Goal: Task Accomplishment & Management: Use online tool/utility

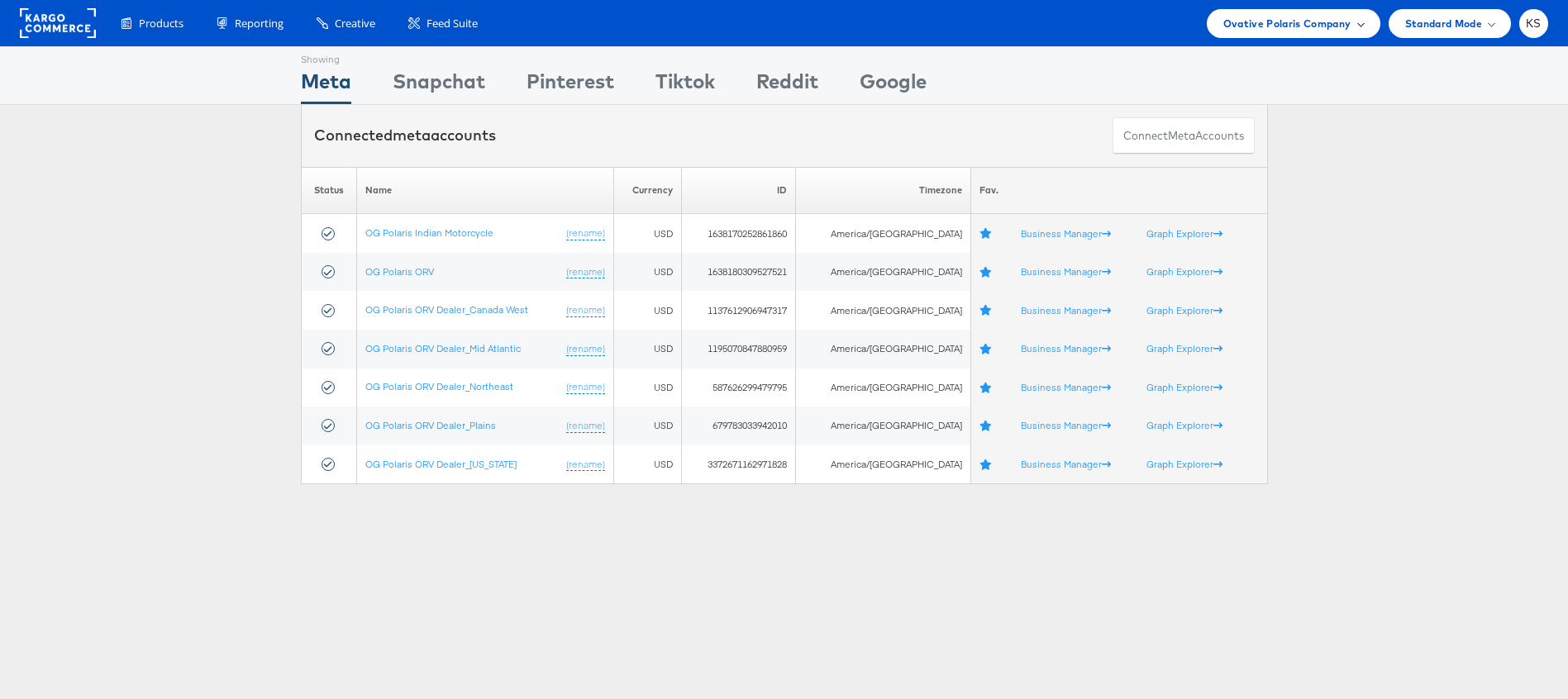
click at [1281, 27] on span "Ovative Polaris Company" at bounding box center [1287, 23] width 128 height 17
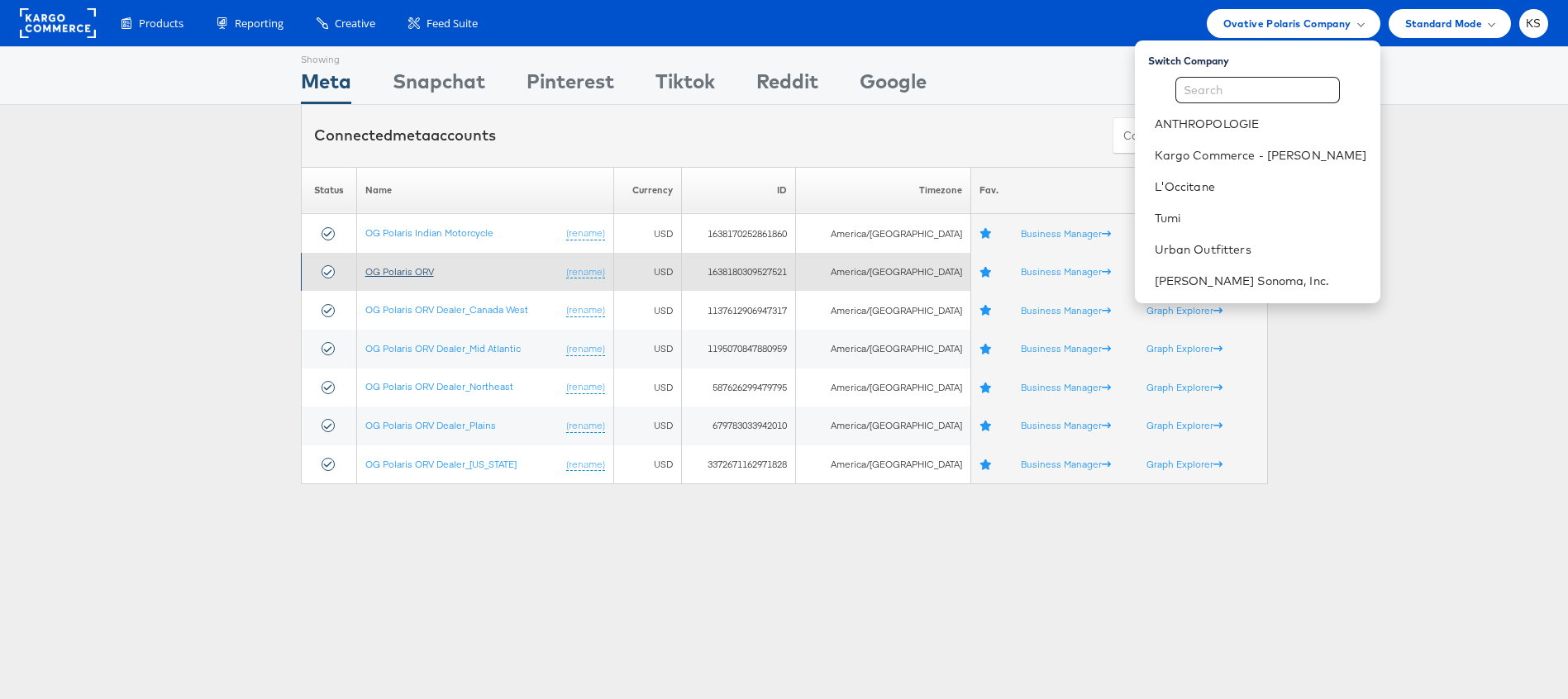
click at [385, 271] on link "OG Polaris ORV" at bounding box center [400, 271] width 69 height 12
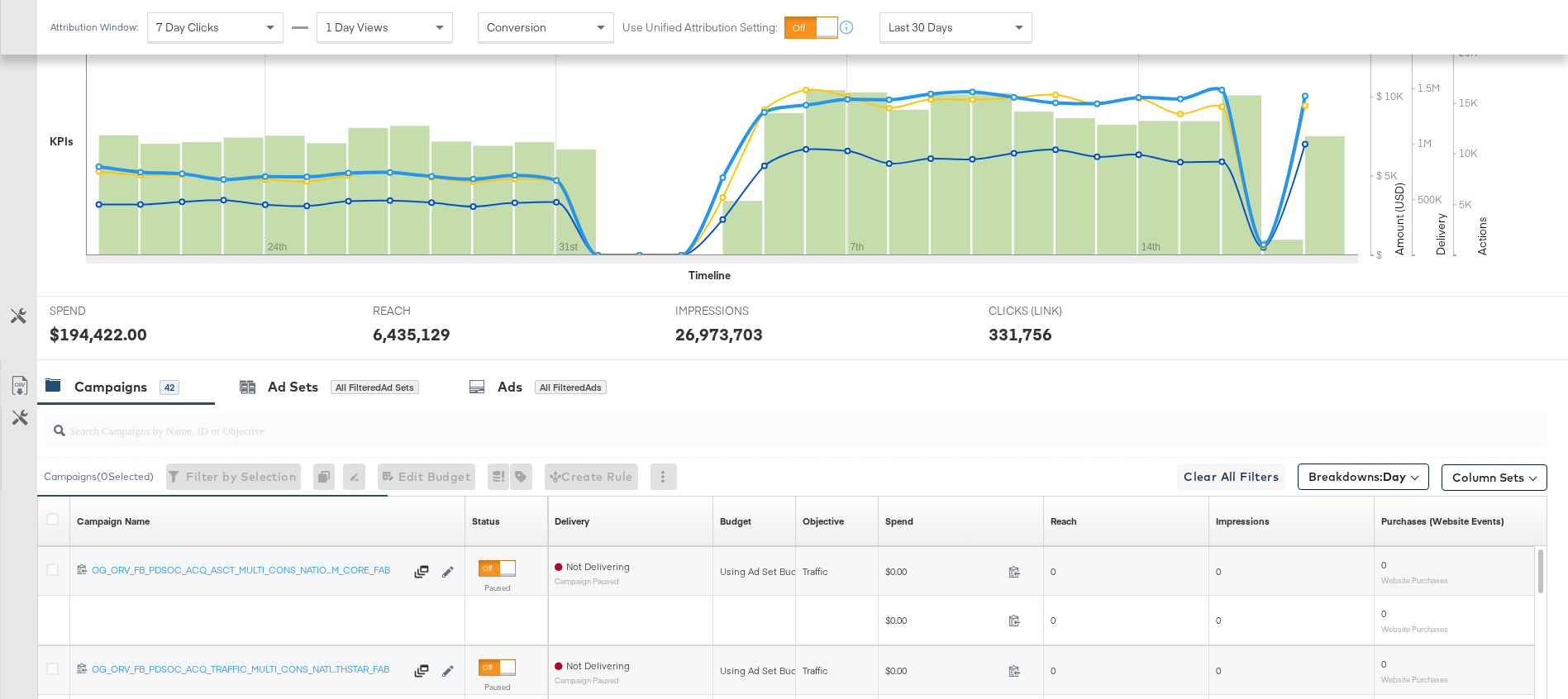
scroll to position [635, 0]
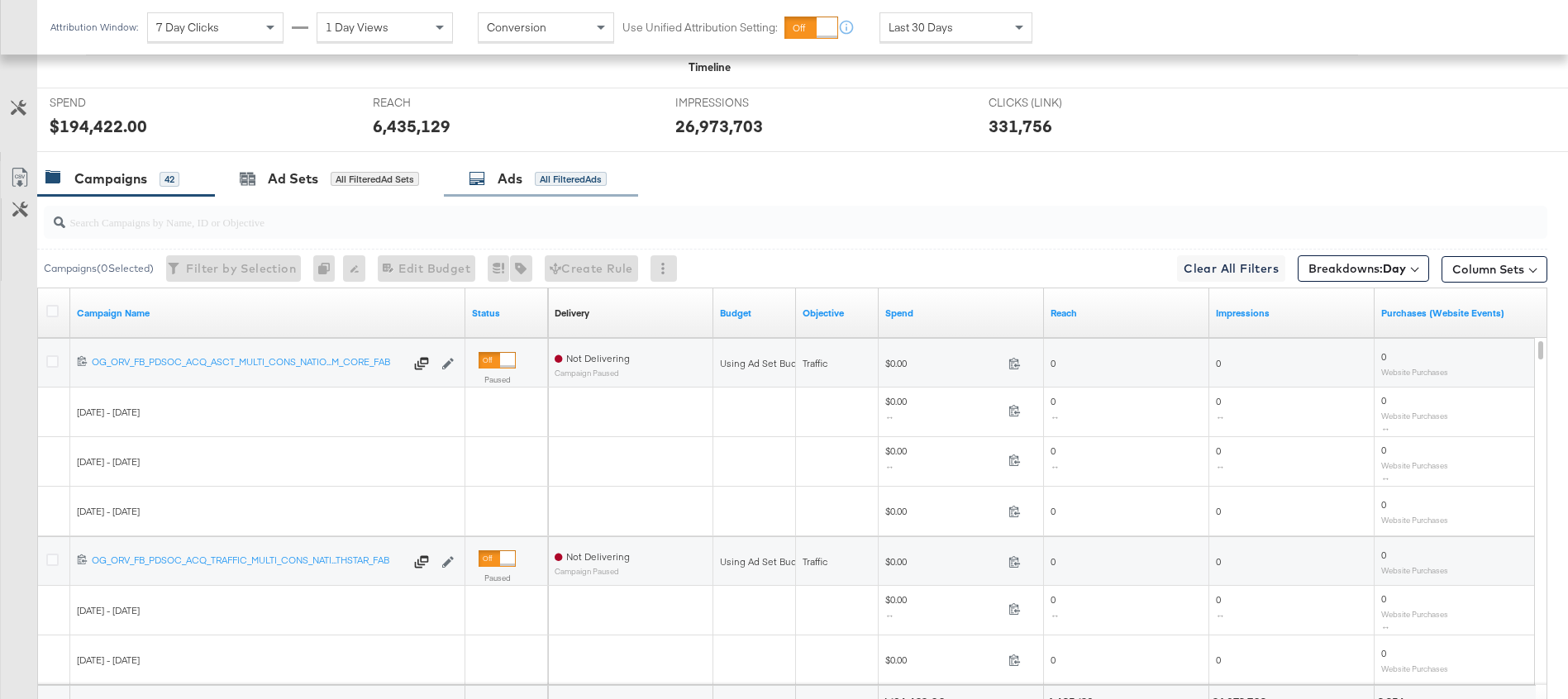
click at [521, 181] on div "Ads" at bounding box center [509, 179] width 25 height 19
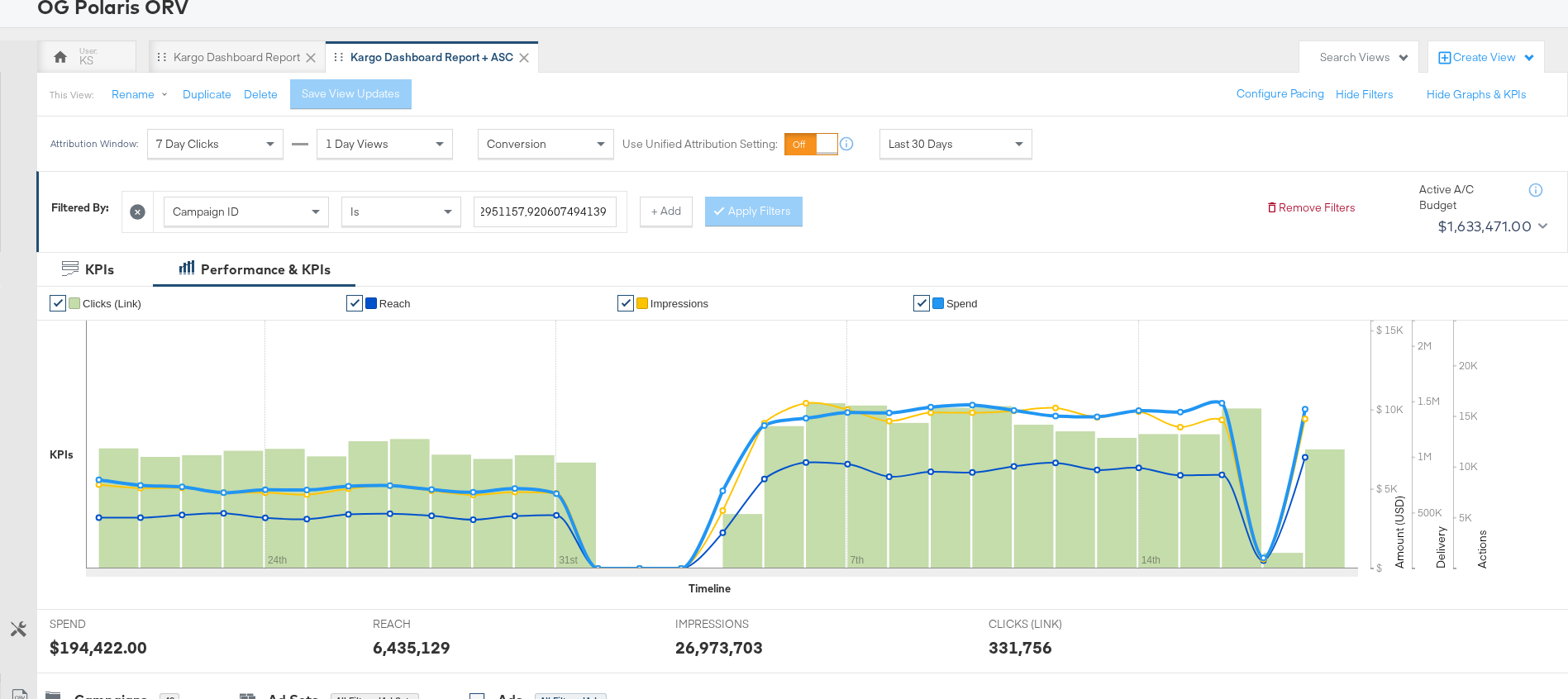
scroll to position [0, 6415]
click at [603, 210] on input "search" at bounding box center [544, 212] width 143 height 30
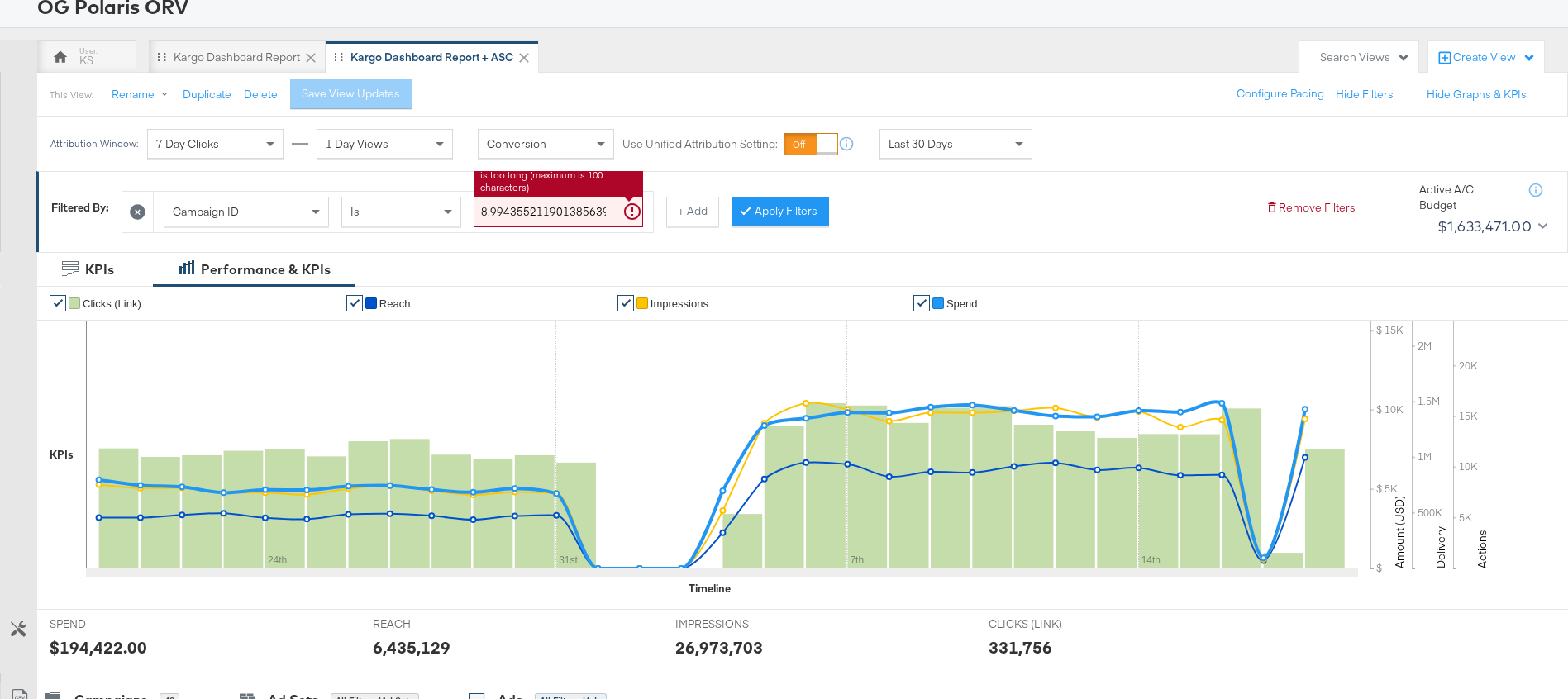
paste input "120231442127870572"
click at [744, 214] on div at bounding box center [749, 211] width 12 height 16
type input "23862095622810571,23862106063320571,120200301695630572,120200306656840572,12020…"
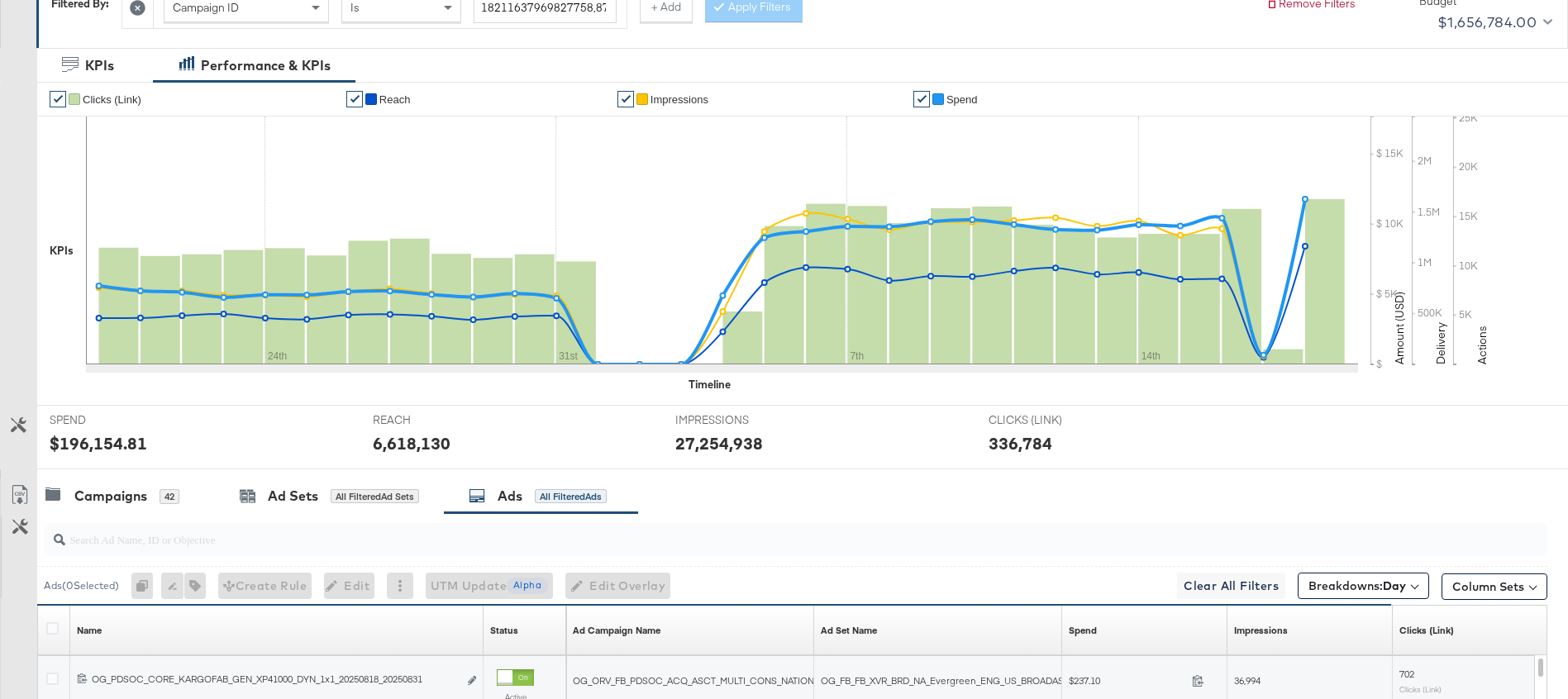
scroll to position [0, 0]
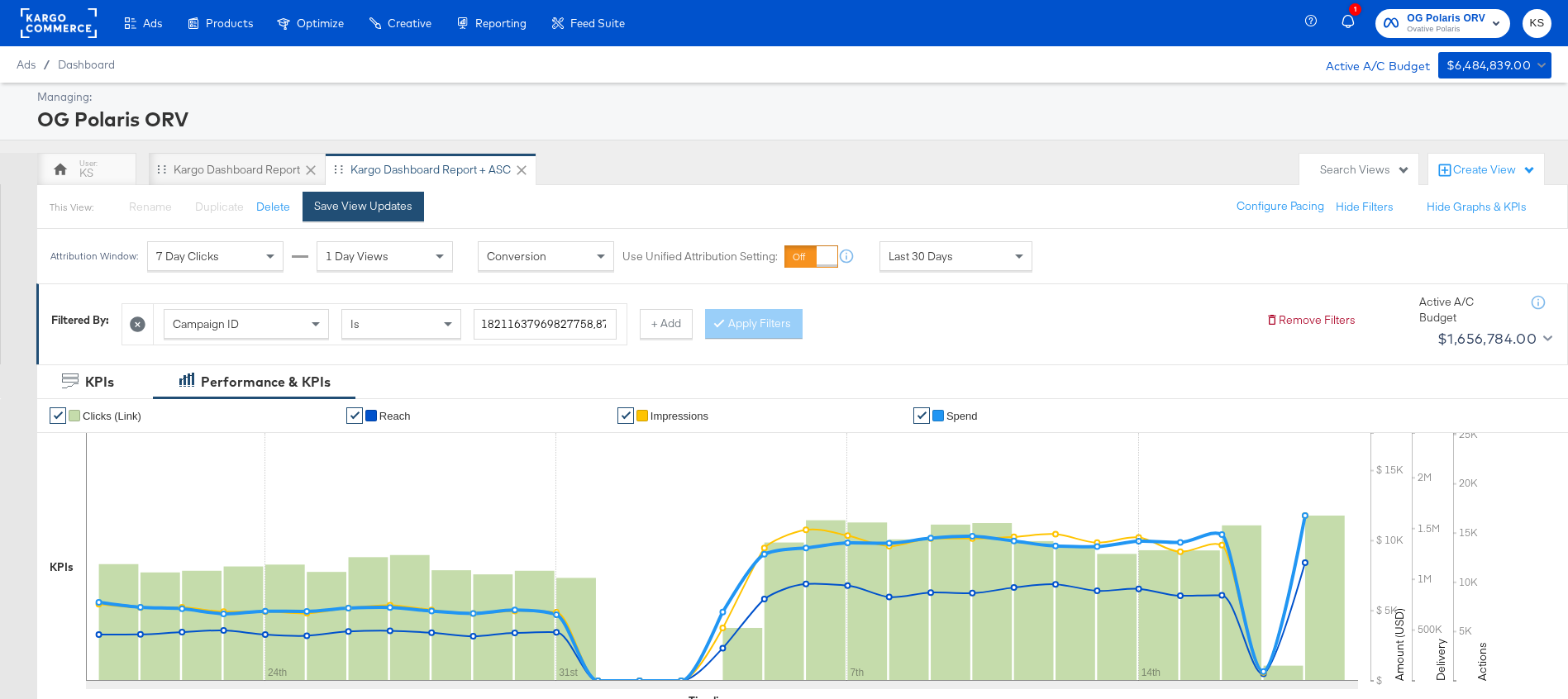
click at [342, 215] on button "Save View Updates" at bounding box center [364, 206] width 122 height 29
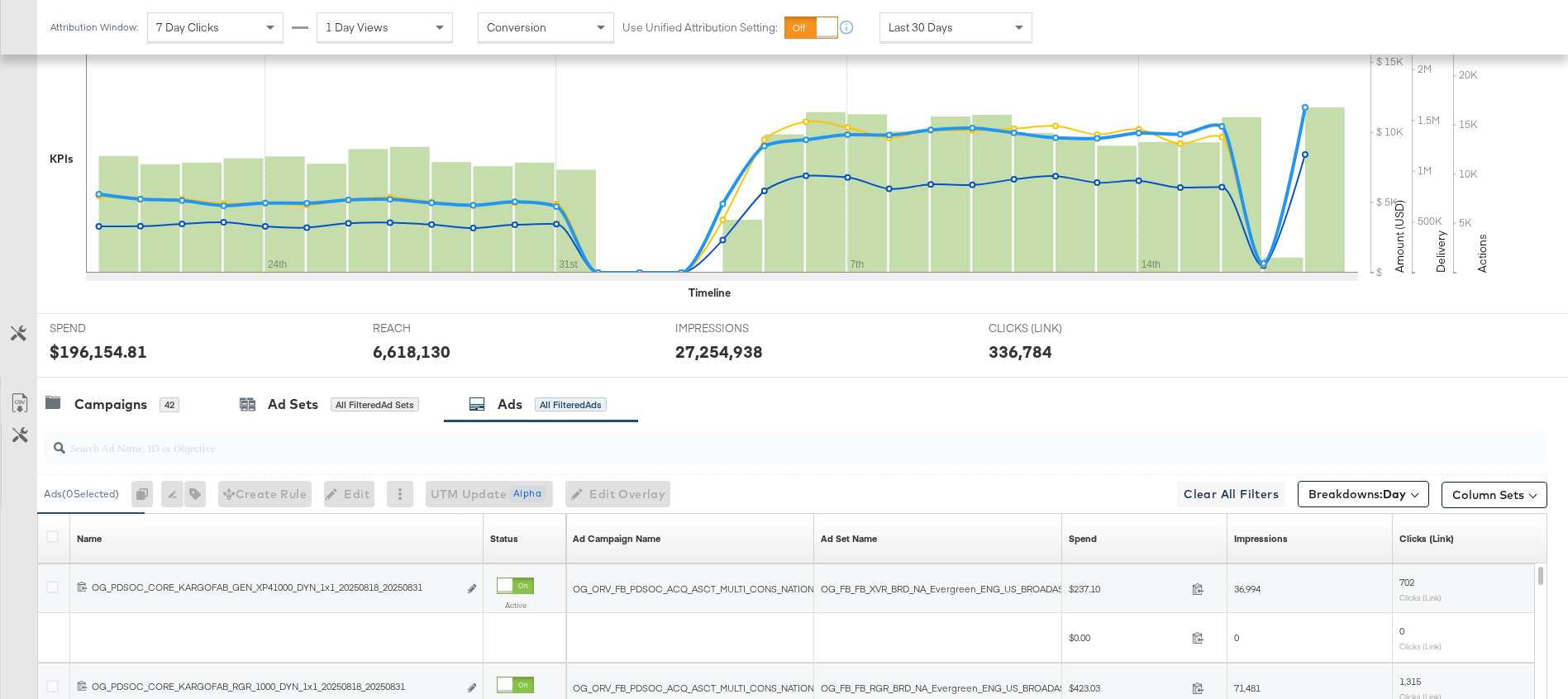
scroll to position [485, 0]
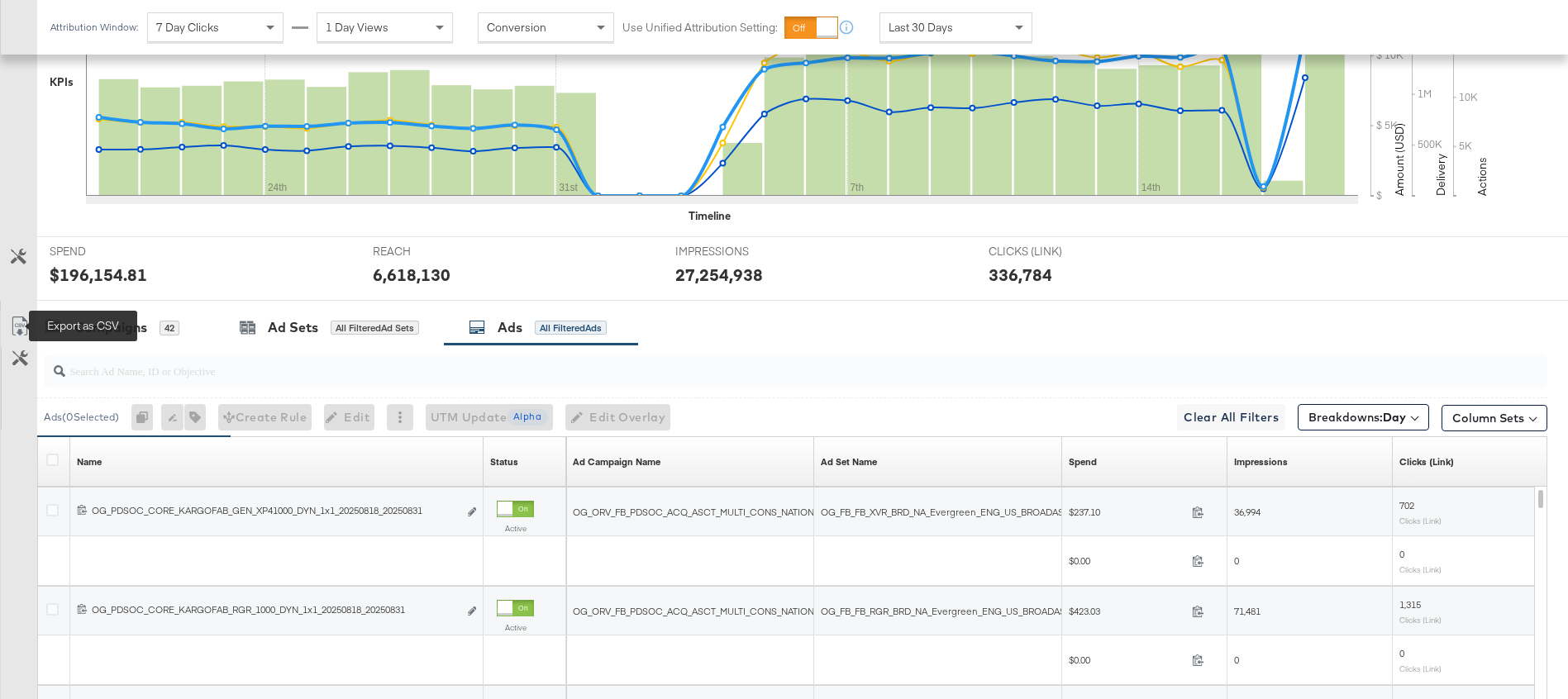
click at [20, 321] on icon at bounding box center [20, 327] width 20 height 20
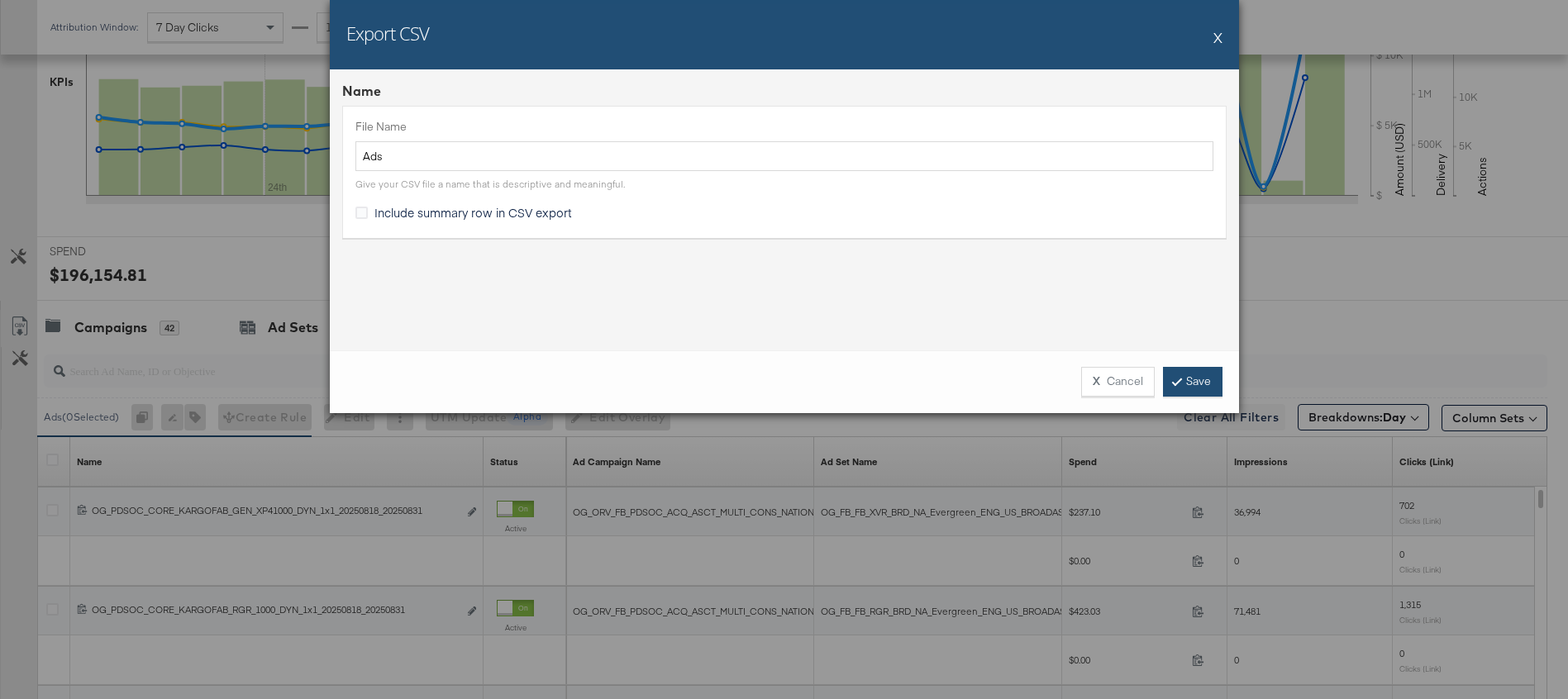
click at [1198, 374] on link "Save" at bounding box center [1192, 382] width 60 height 29
